Goal: Transaction & Acquisition: Obtain resource

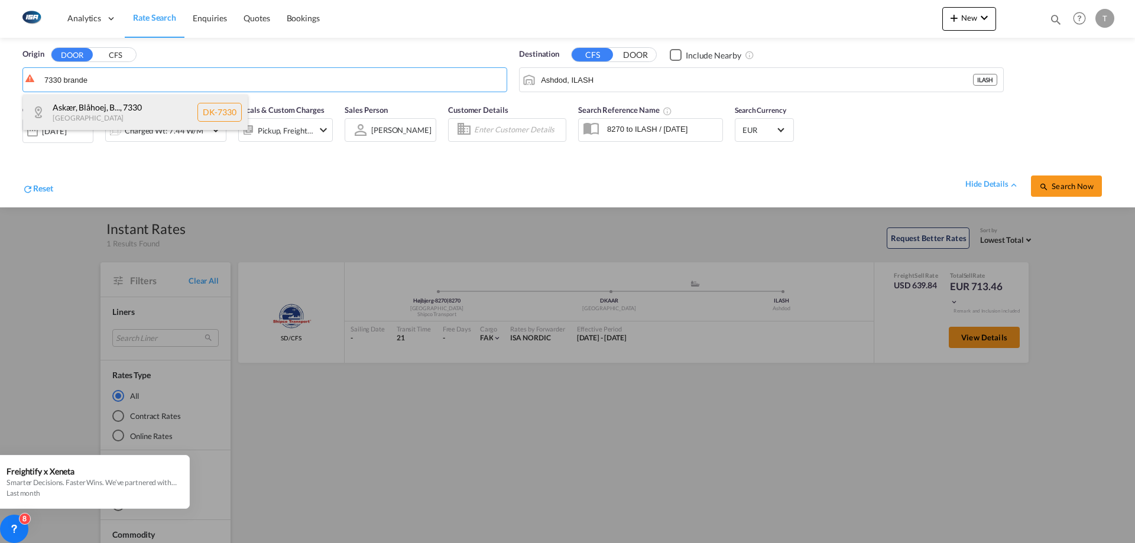
click at [148, 111] on div "Askær, Blåhoej, B... , 7330 Denmark DK-7330" at bounding box center [135, 112] width 225 height 35
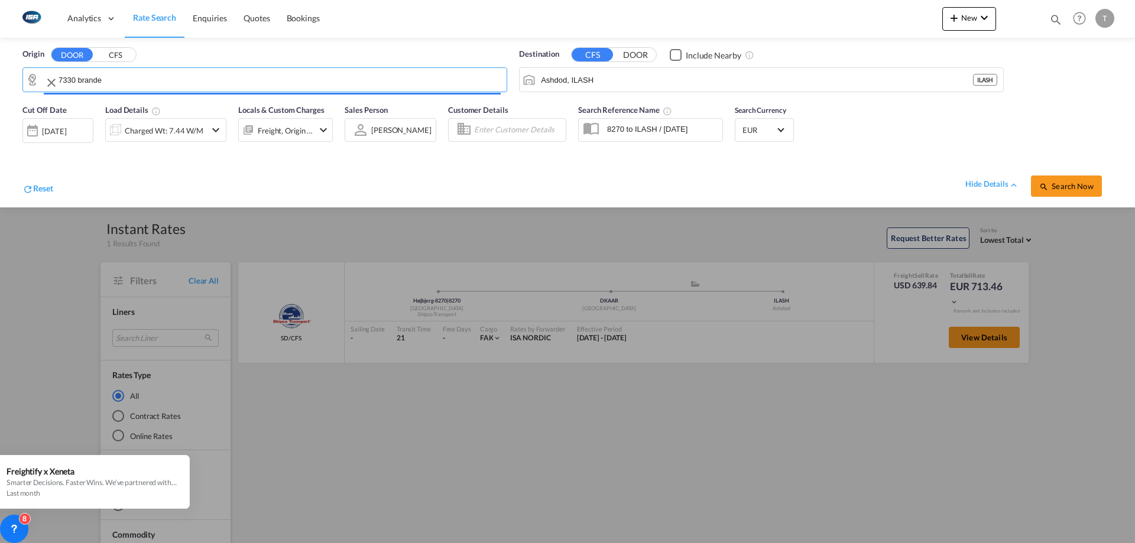
type input "DK-7330, Askær, [GEOGRAPHIC_DATA], [GEOGRAPHIC_DATA], [GEOGRAPHIC_DATA], [GEOGR…"
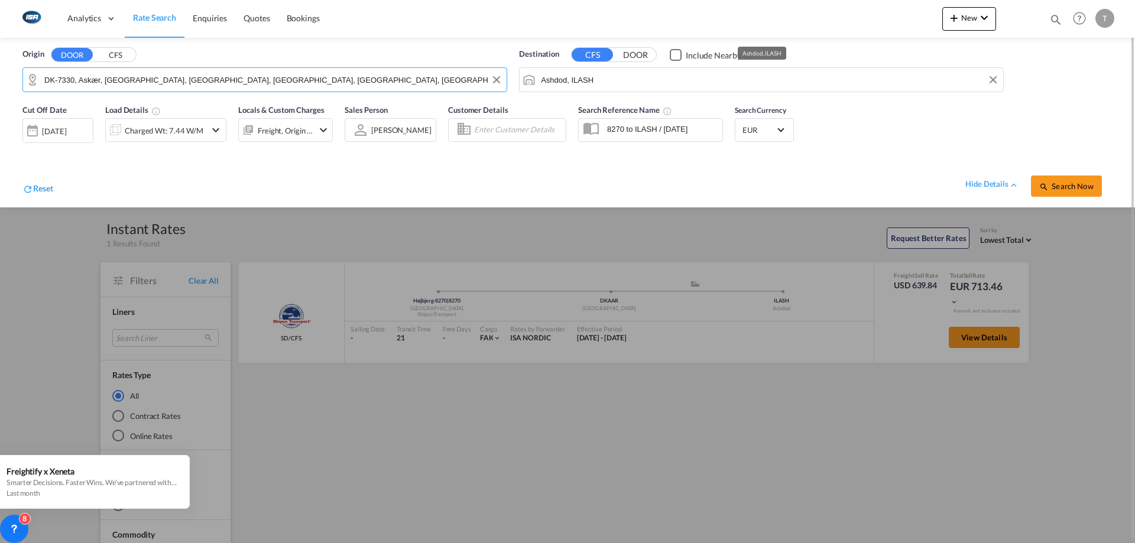
click at [664, 88] on input "Ashdod, ILASH" at bounding box center [769, 80] width 456 height 18
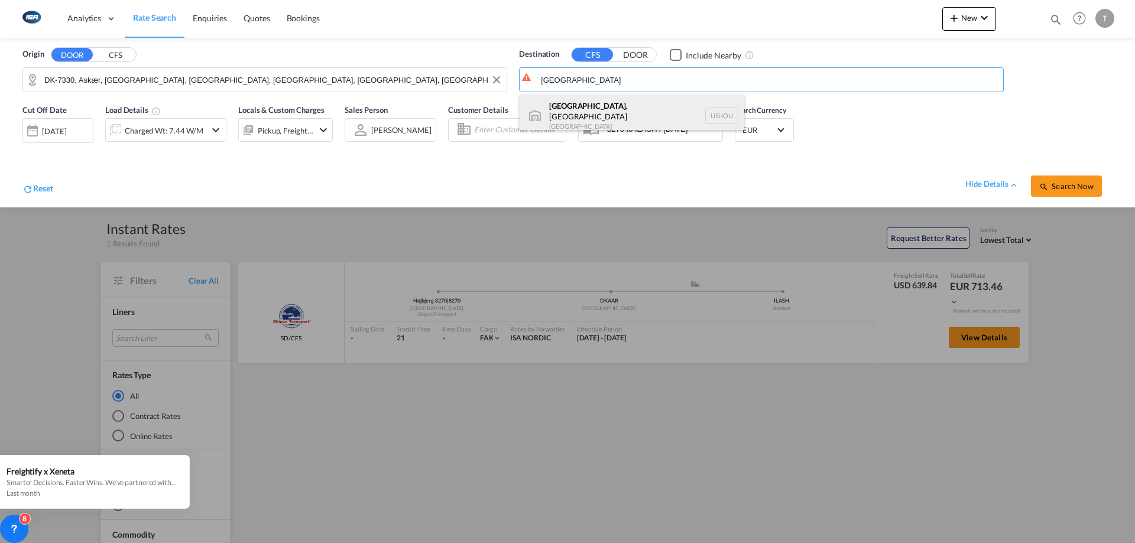
click at [633, 112] on div "[GEOGRAPHIC_DATA] , [GEOGRAPHIC_DATA] [GEOGRAPHIC_DATA] USHOU" at bounding box center [631, 116] width 225 height 43
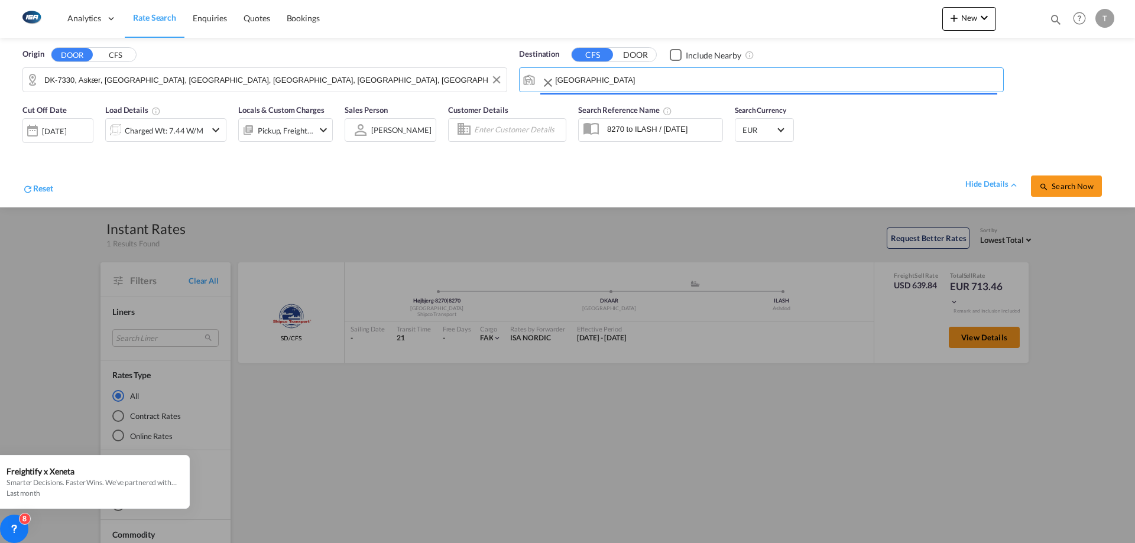
type input "[GEOGRAPHIC_DATA], [GEOGRAPHIC_DATA], USHOU"
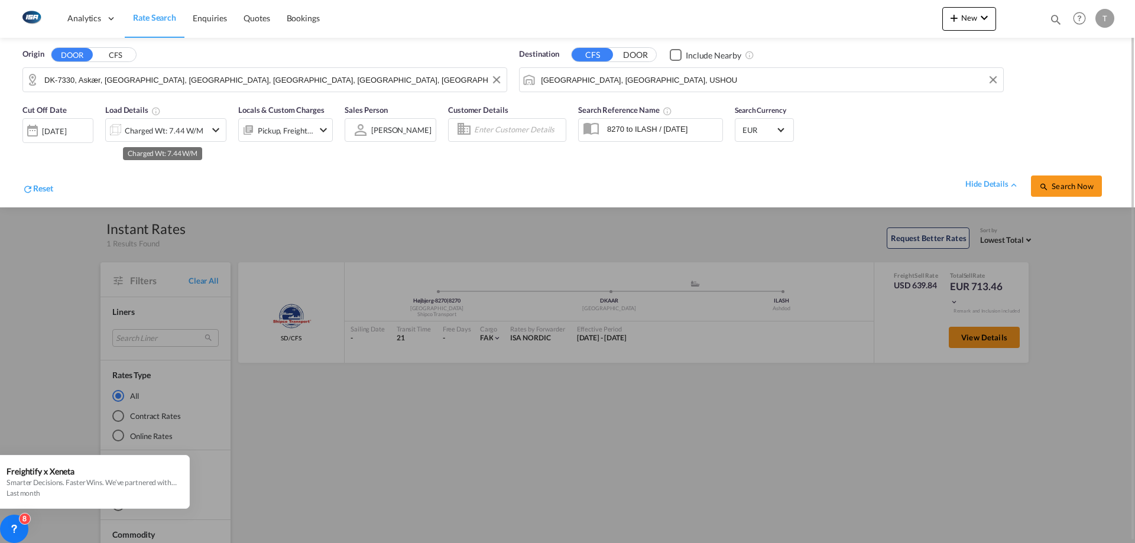
click at [161, 134] on div "Charged Wt: 7.44 W/M" at bounding box center [164, 130] width 79 height 17
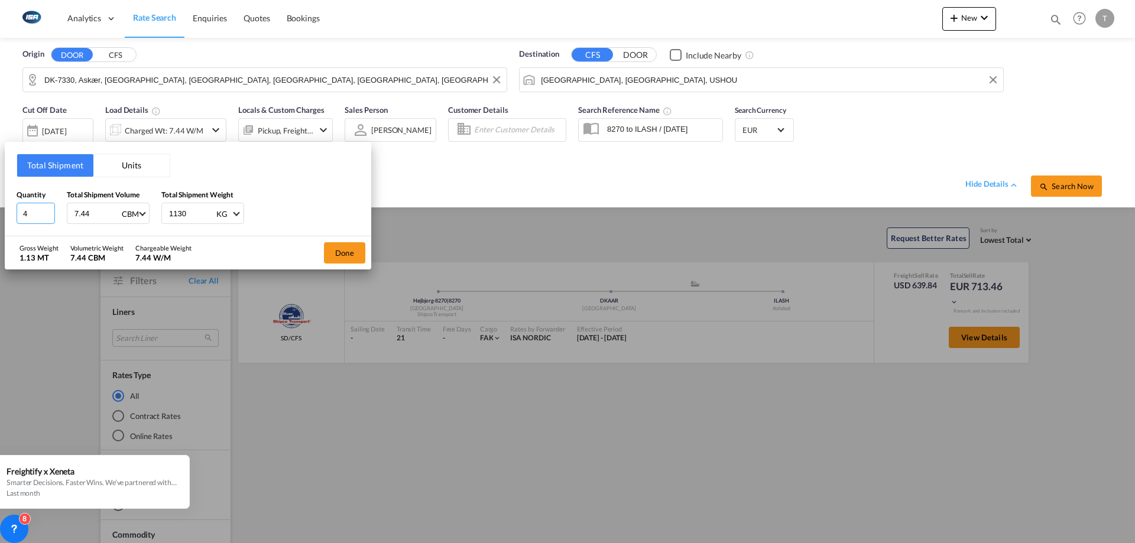
drag, startPoint x: 34, startPoint y: 218, endPoint x: 0, endPoint y: 213, distance: 34.1
click at [0, 213] on div "Total Shipment Units Quantity 4 Total Shipment Volume 7.44 CBM CBM CFT Total Sh…" at bounding box center [567, 271] width 1135 height 543
type input "2"
type input "1.968"
type input "614.05"
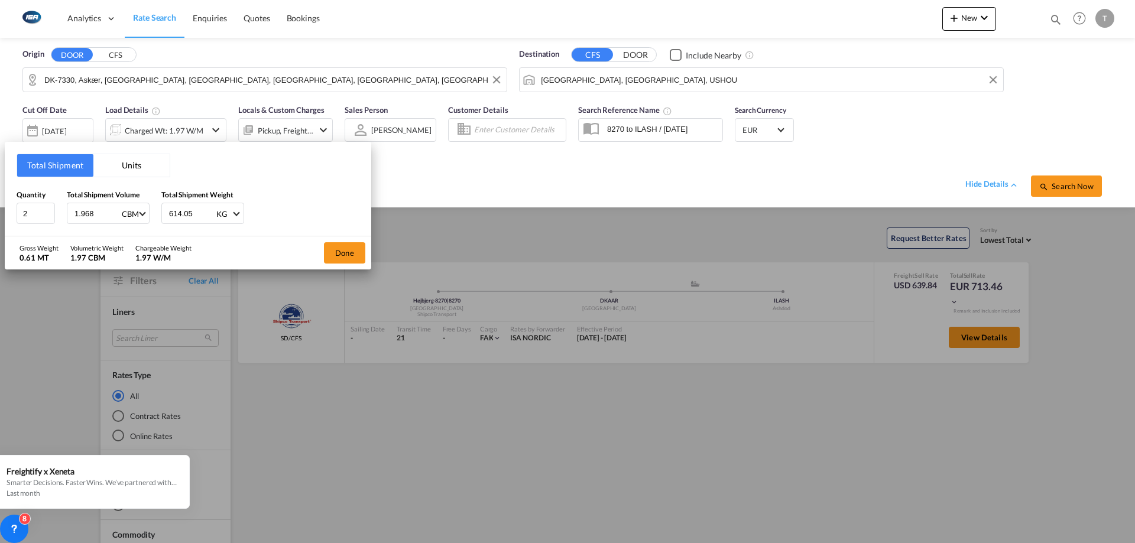
click at [313, 254] on div "Gross Weight 0.61 MT Volumetric Weight 1.97 CBM Chargeable Weight 1.97 W/M Done" at bounding box center [188, 252] width 366 height 33
click at [324, 242] on div "Done" at bounding box center [344, 252] width 53 height 33
click at [339, 254] on button "Done" at bounding box center [344, 252] width 41 height 21
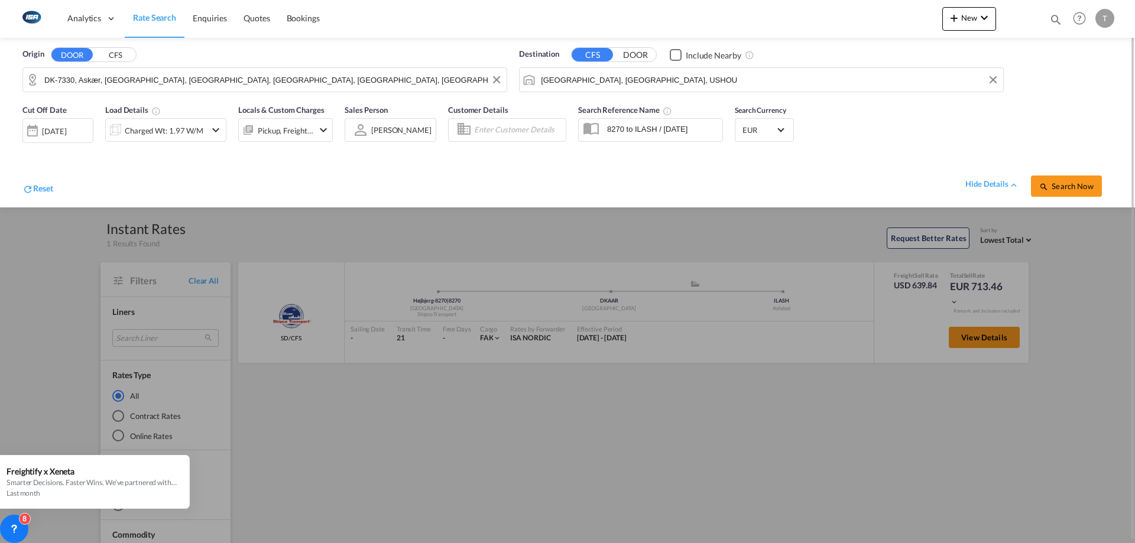
click at [275, 133] on div "Pickup, Freight +2" at bounding box center [286, 130] width 56 height 17
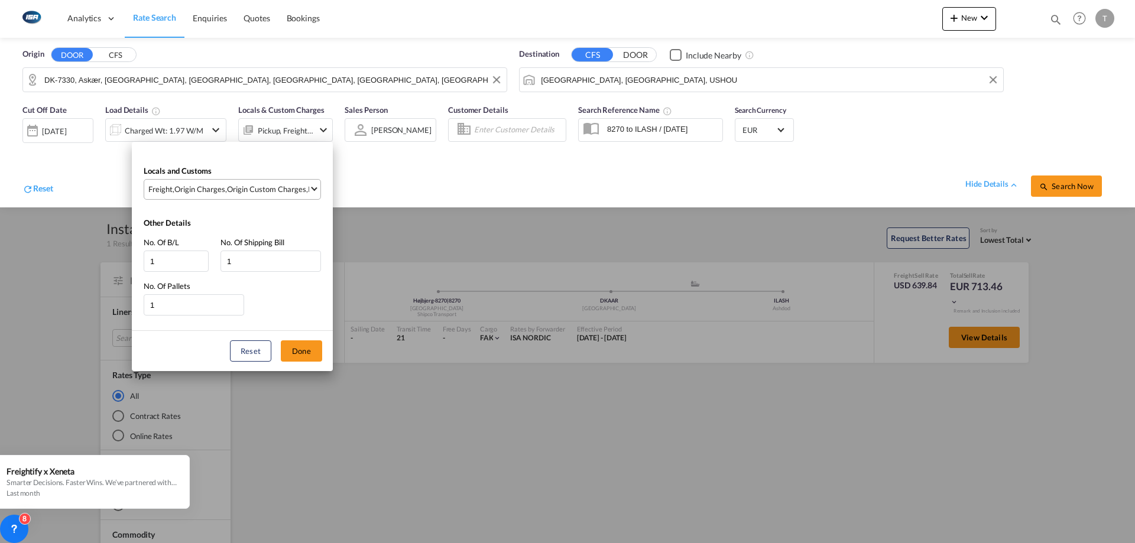
click at [260, 183] on md-select-value "Freight , Origin Charges , Origin Custom Charges , Pickup Charges" at bounding box center [233, 190] width 173 height 20
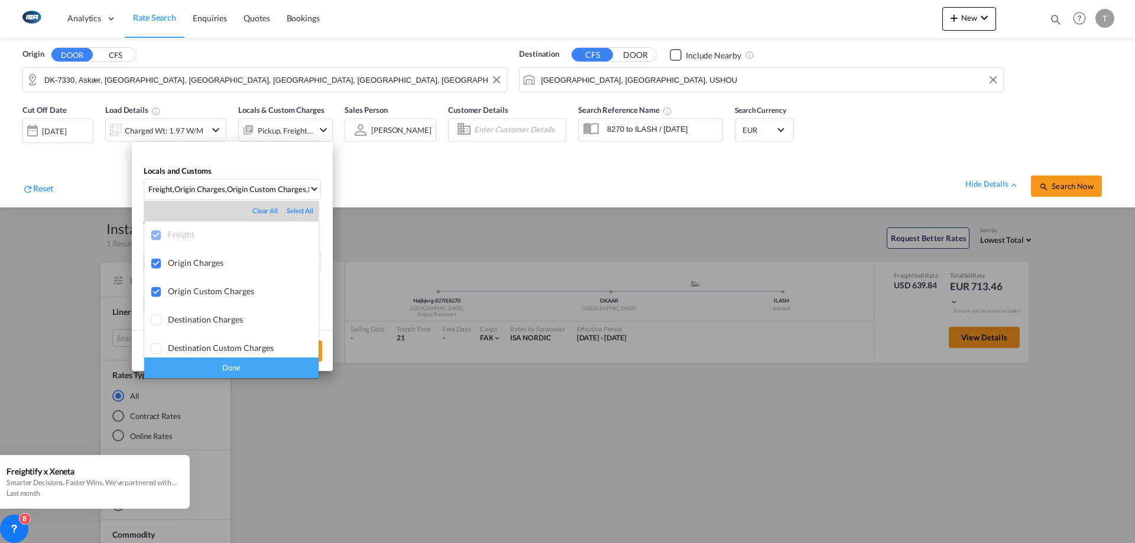
click at [204, 368] on div "Done" at bounding box center [231, 368] width 174 height 21
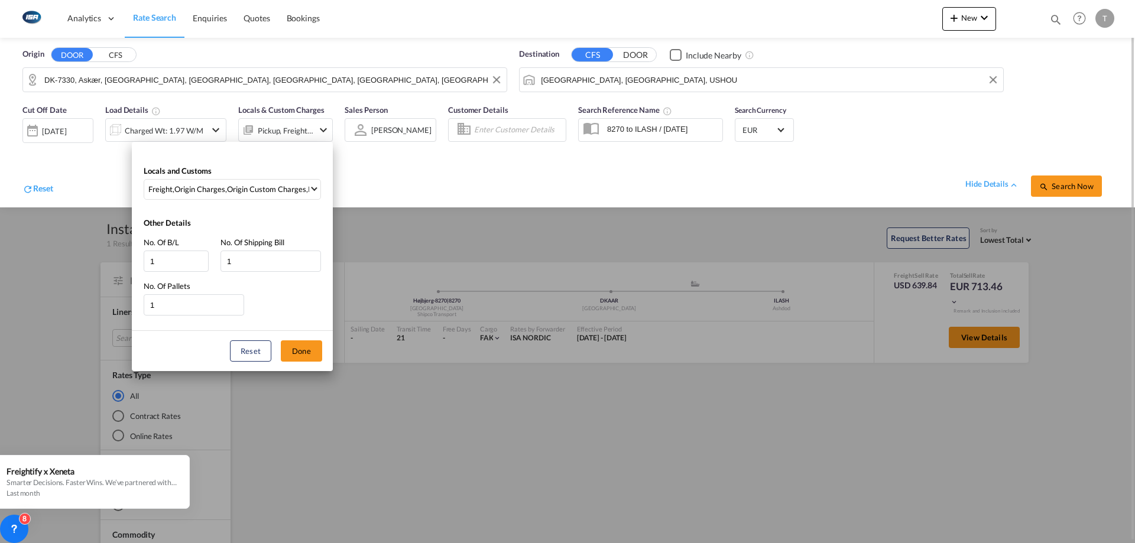
click at [295, 349] on button "Done" at bounding box center [301, 350] width 41 height 21
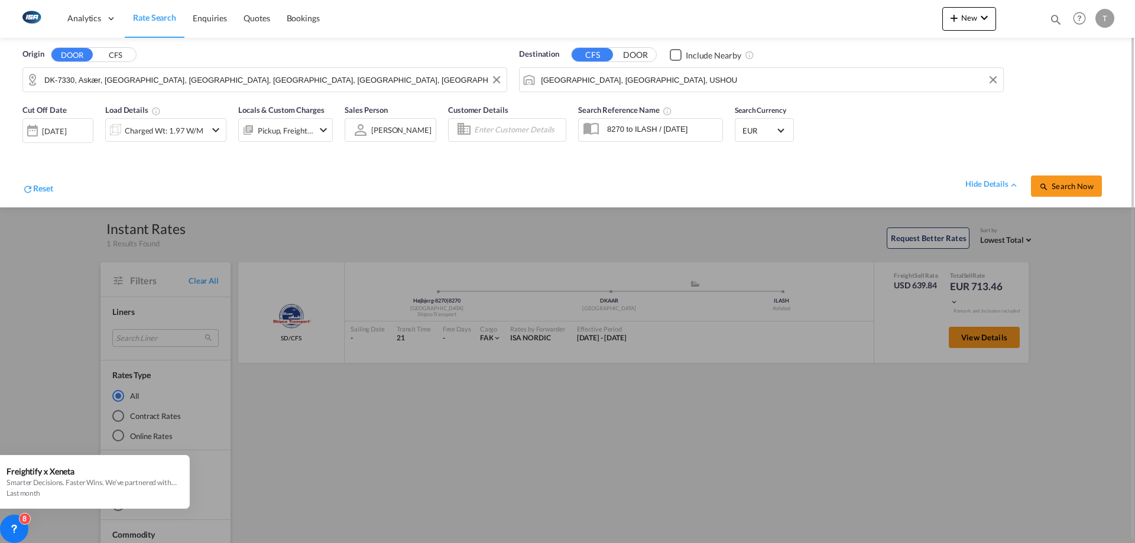
click at [775, 127] on md-select-value "EUR" at bounding box center [764, 130] width 46 height 17
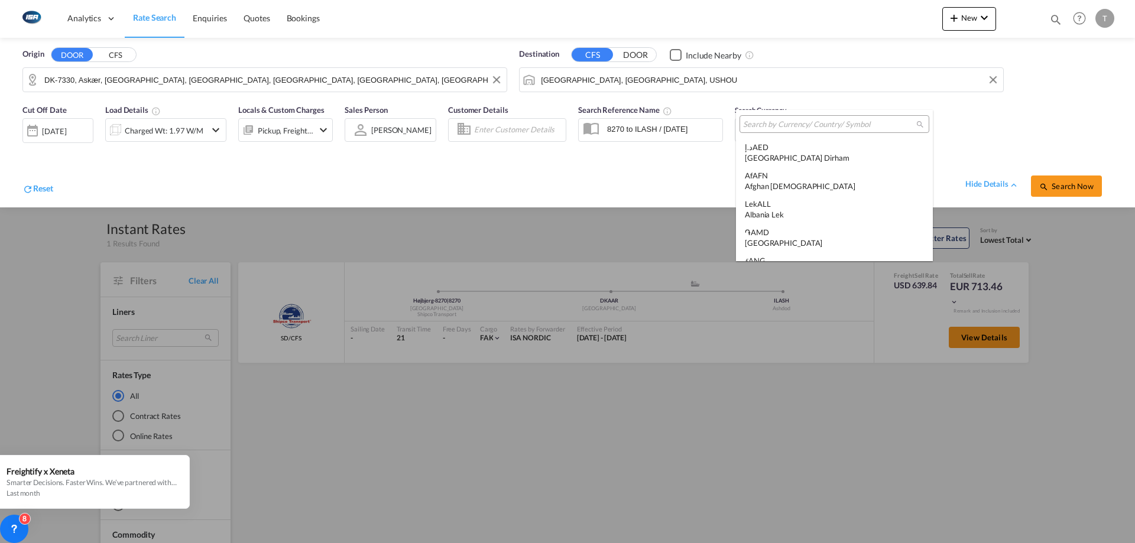
scroll to position [1187, 0]
click at [800, 131] on div at bounding box center [834, 124] width 190 height 18
click at [821, 124] on input "search" at bounding box center [829, 124] width 173 height 11
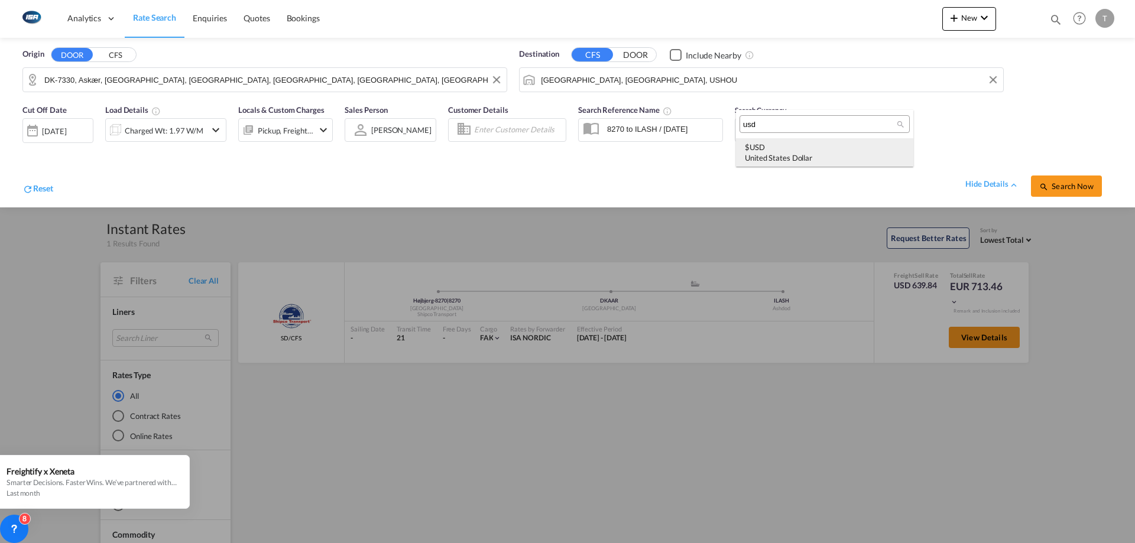
type input "usd"
click at [795, 147] on div "$ USD United States Dollar" at bounding box center [825, 152] width 160 height 21
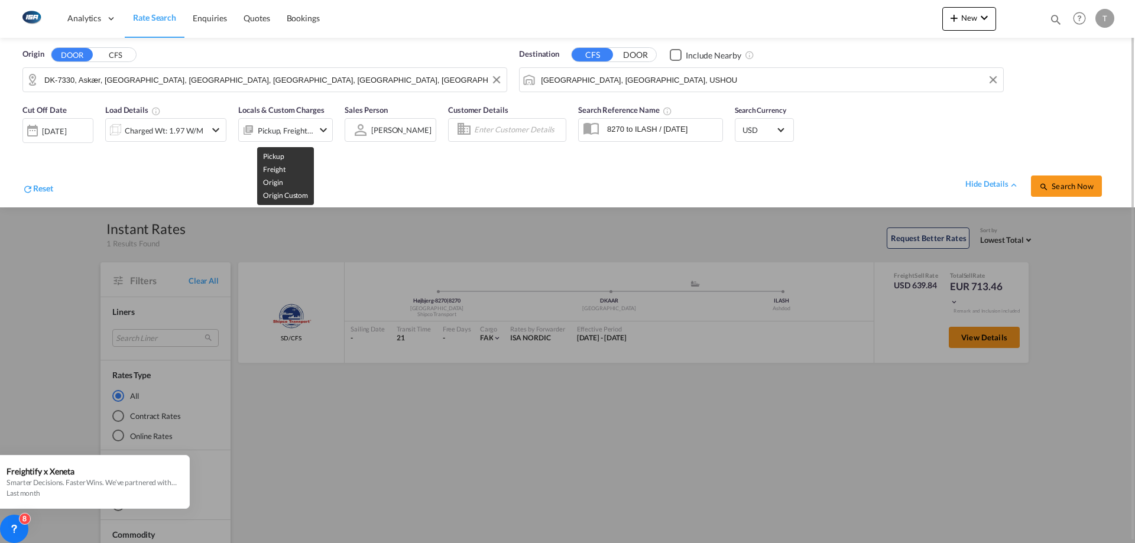
click at [283, 135] on div "Pickup, Freight +2" at bounding box center [286, 130] width 56 height 17
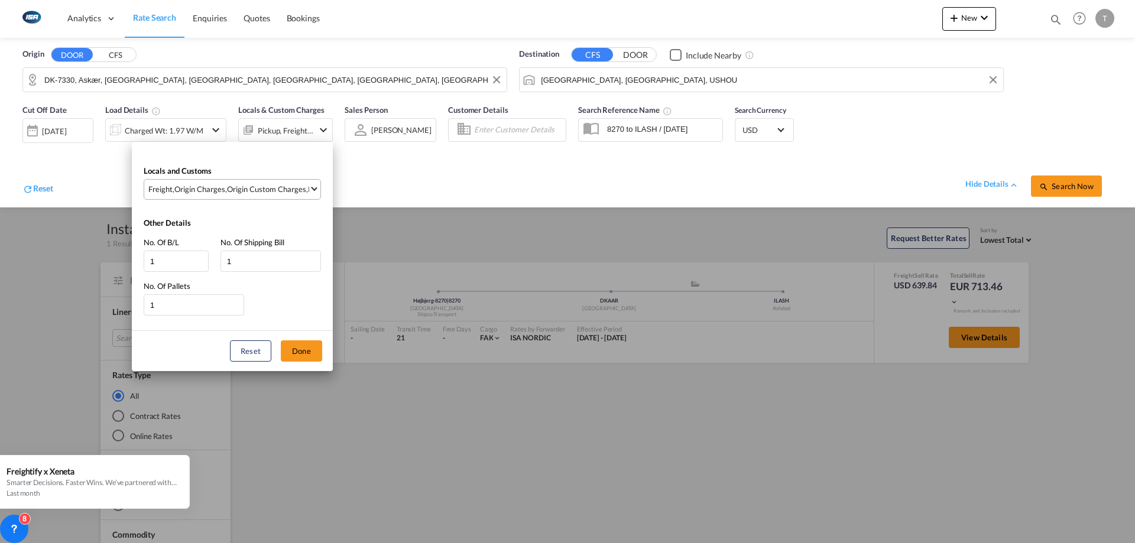
click at [267, 191] on div "Origin Custom Charges" at bounding box center [266, 189] width 79 height 11
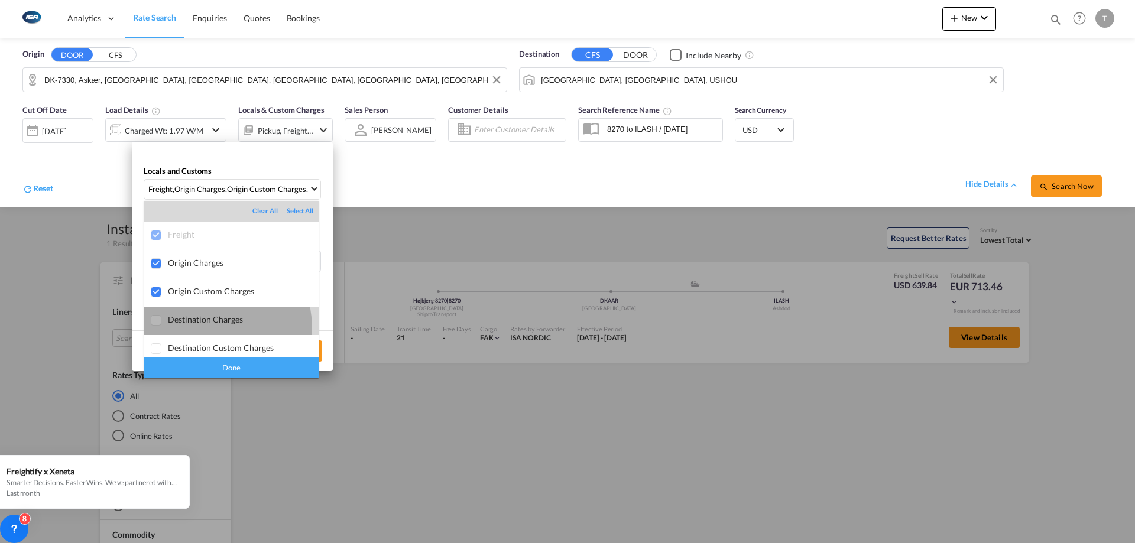
click at [200, 327] on md-option "Destination Charges" at bounding box center [231, 321] width 174 height 28
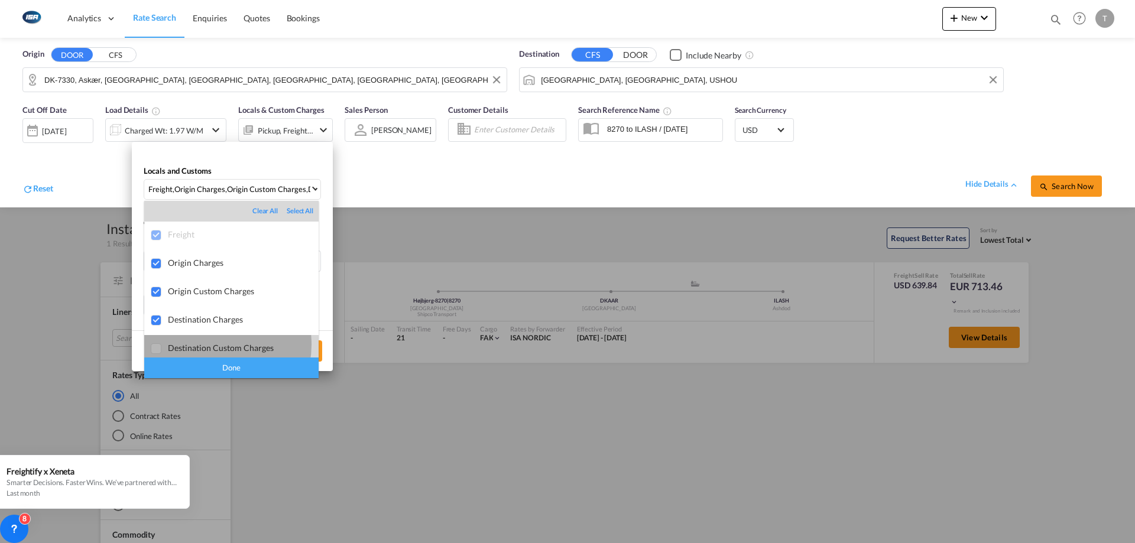
click at [210, 345] on div "Destination Custom Charges" at bounding box center [243, 348] width 151 height 10
click at [215, 362] on div "Done" at bounding box center [231, 368] width 174 height 21
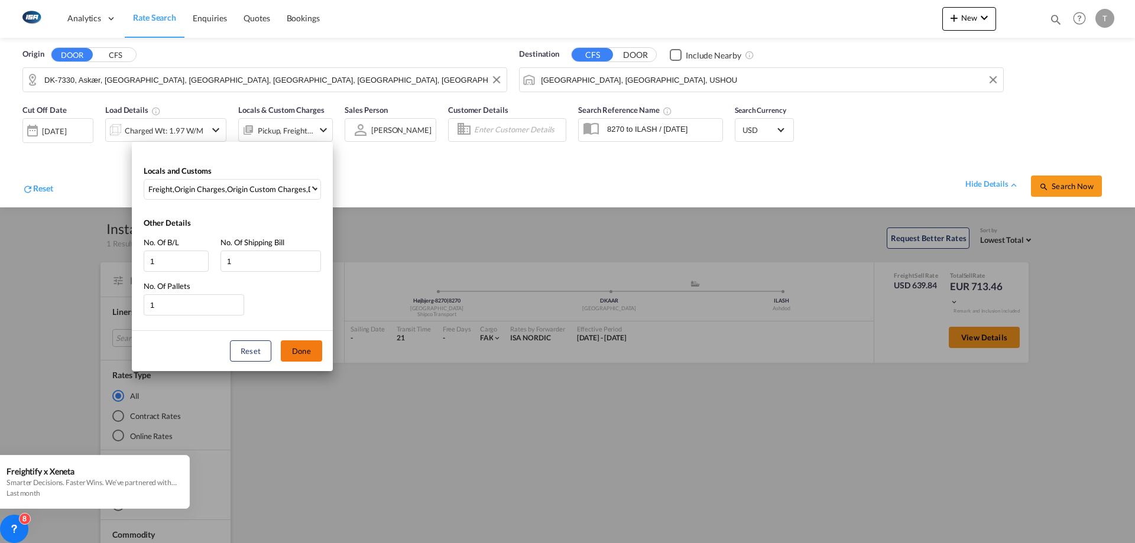
click at [298, 353] on button "Done" at bounding box center [301, 350] width 41 height 21
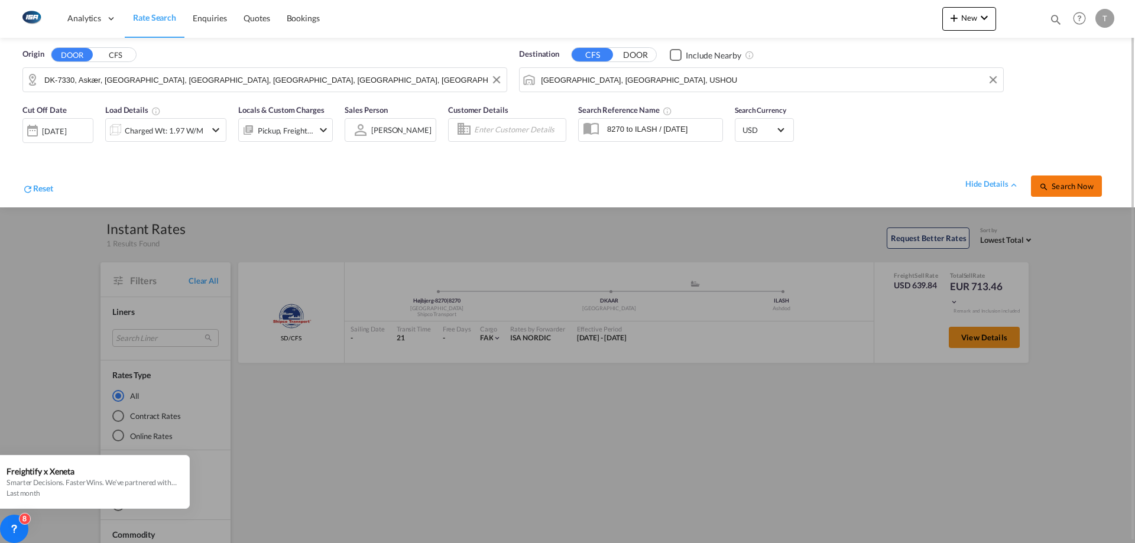
click at [1067, 187] on span "Search Now" at bounding box center [1066, 185] width 54 height 9
